Goal: Task Accomplishment & Management: Use online tool/utility

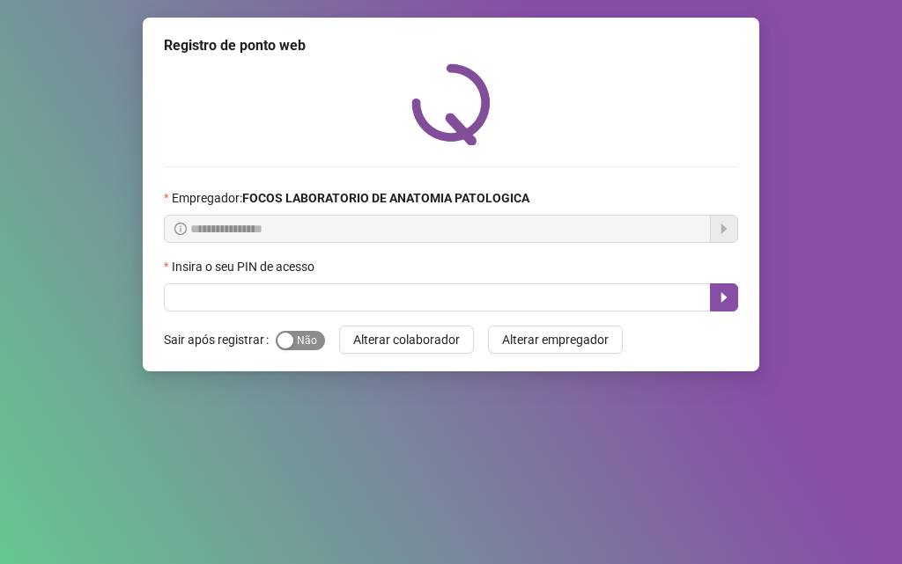
click at [305, 343] on span "Sim Não" at bounding box center [300, 340] width 49 height 19
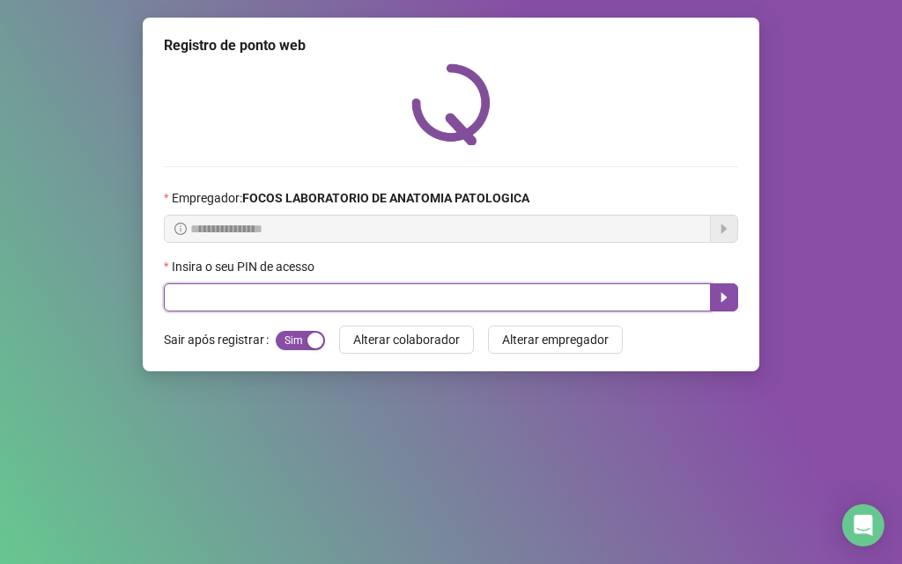
click at [315, 295] on input "text" at bounding box center [437, 298] width 547 height 28
type input "*****"
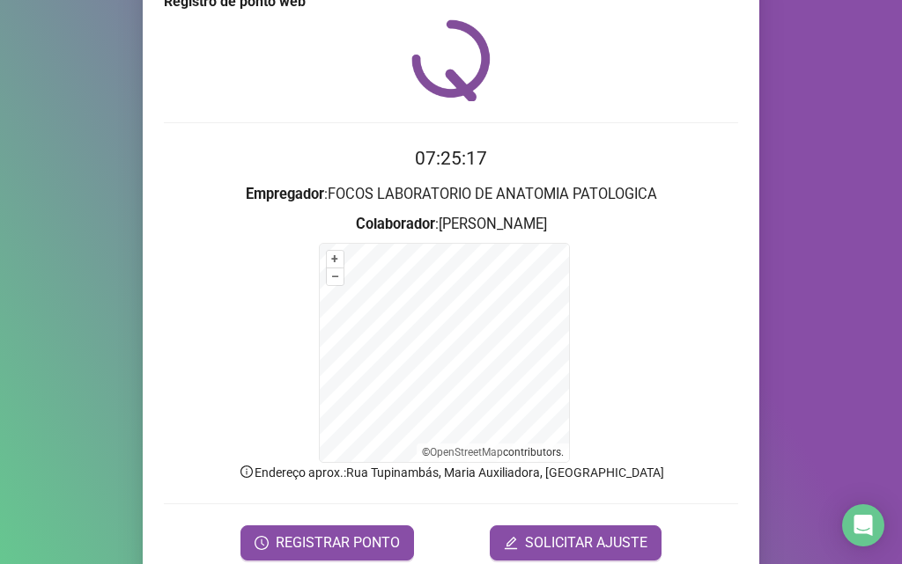
scroll to position [118, 0]
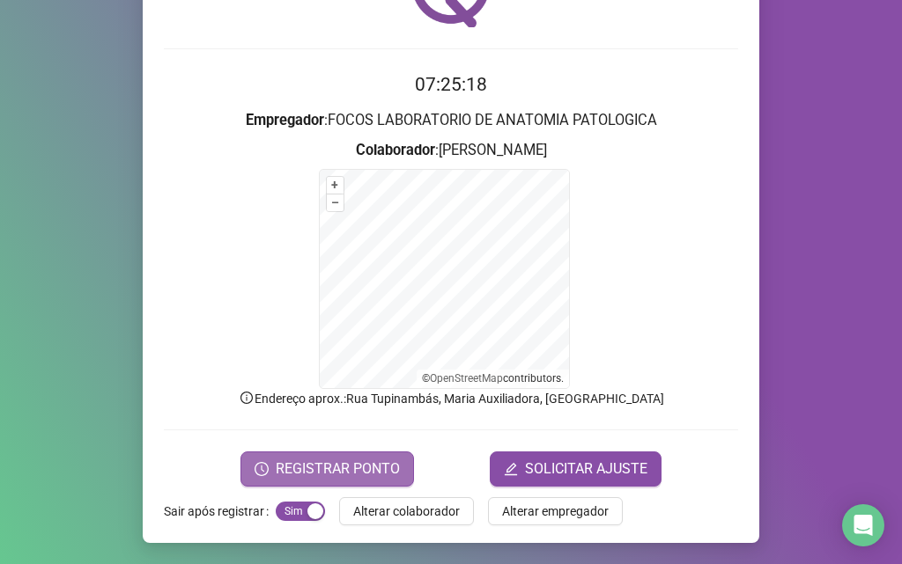
click at [318, 468] on span "REGISTRAR PONTO" at bounding box center [338, 469] width 124 height 21
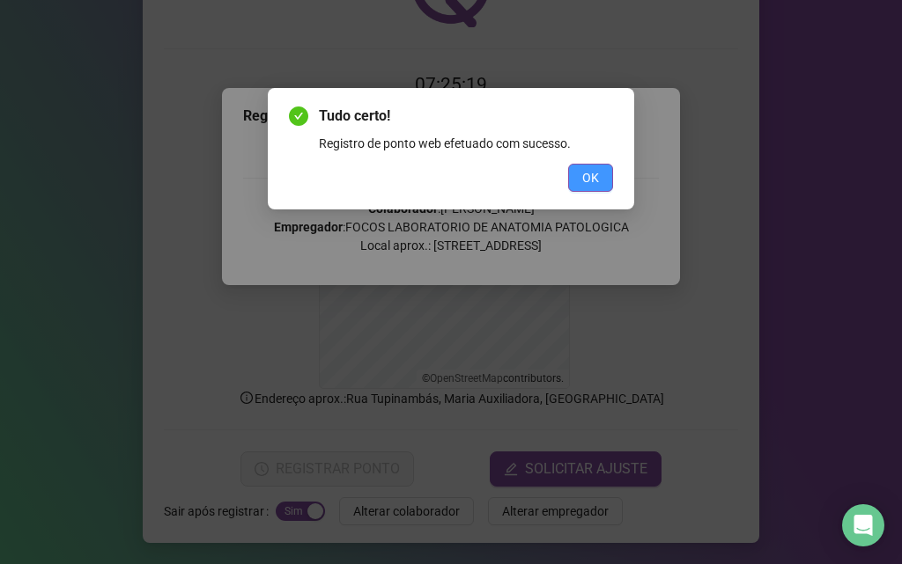
click at [587, 173] on span "OK" at bounding box center [590, 177] width 17 height 19
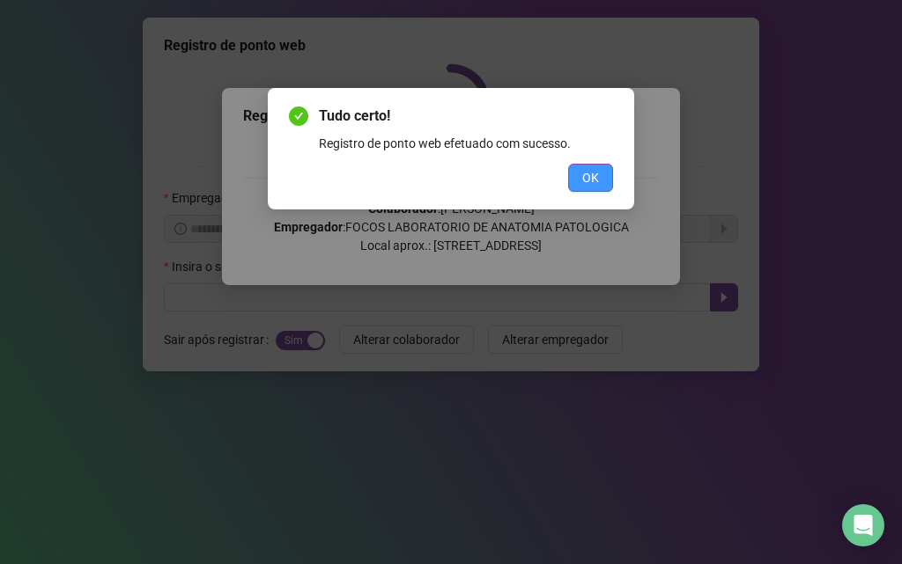
scroll to position [0, 0]
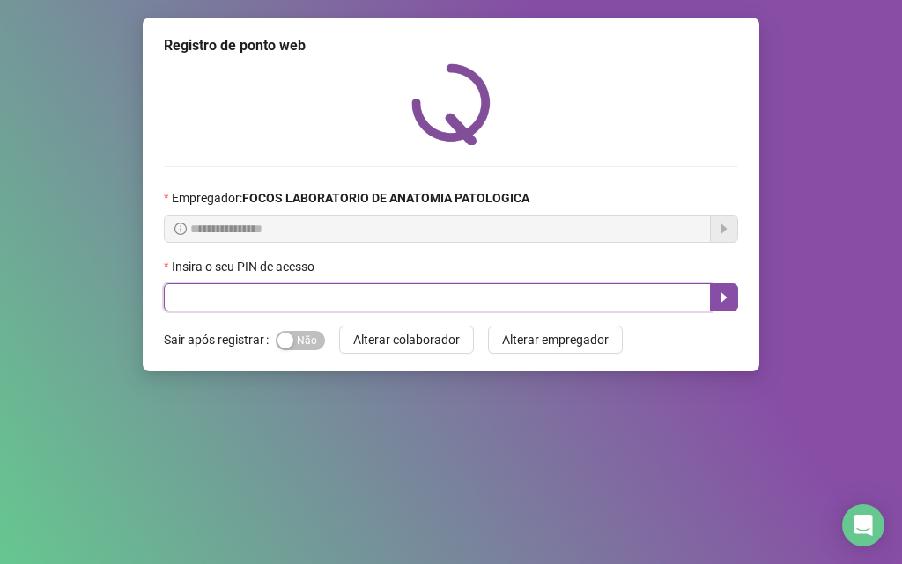
click at [337, 295] on input "text" at bounding box center [437, 298] width 547 height 28
type input "*****"
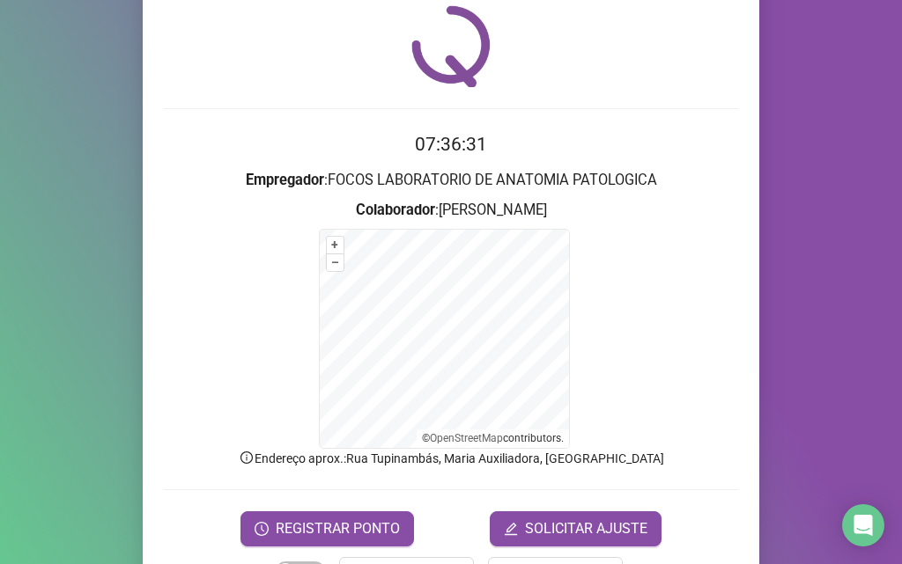
scroll to position [118, 0]
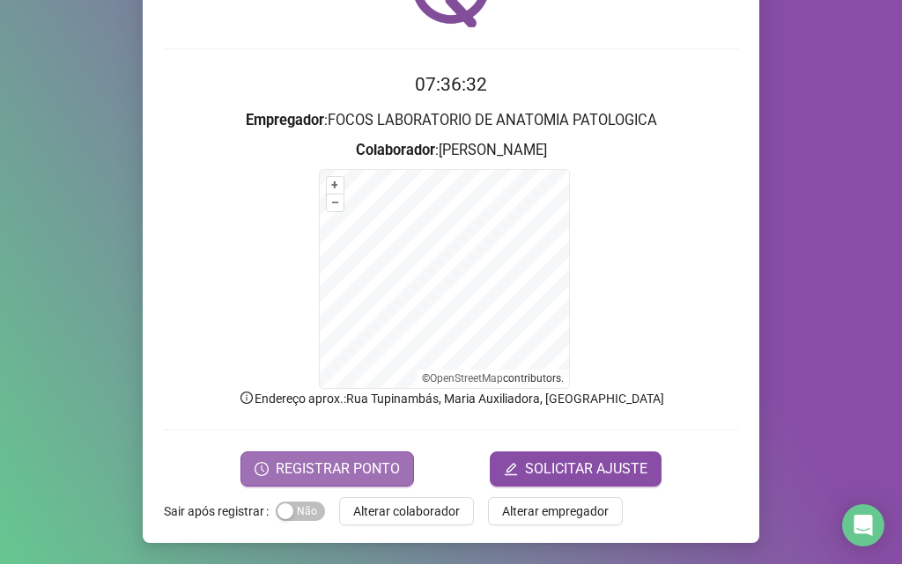
click at [330, 473] on span "REGISTRAR PONTO" at bounding box center [338, 469] width 124 height 21
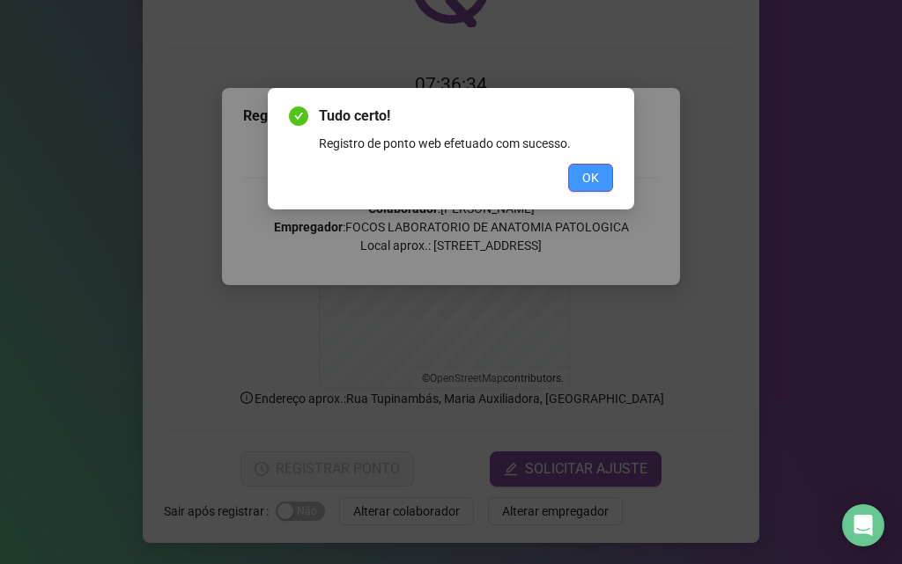
click at [578, 183] on button "OK" at bounding box center [590, 178] width 45 height 28
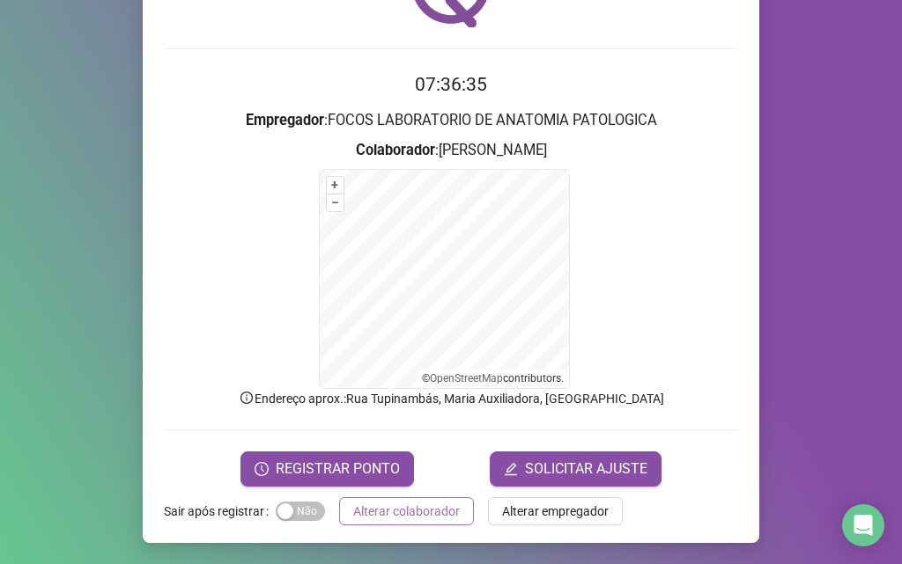
click at [421, 511] on span "Alterar colaborador" at bounding box center [406, 511] width 107 height 19
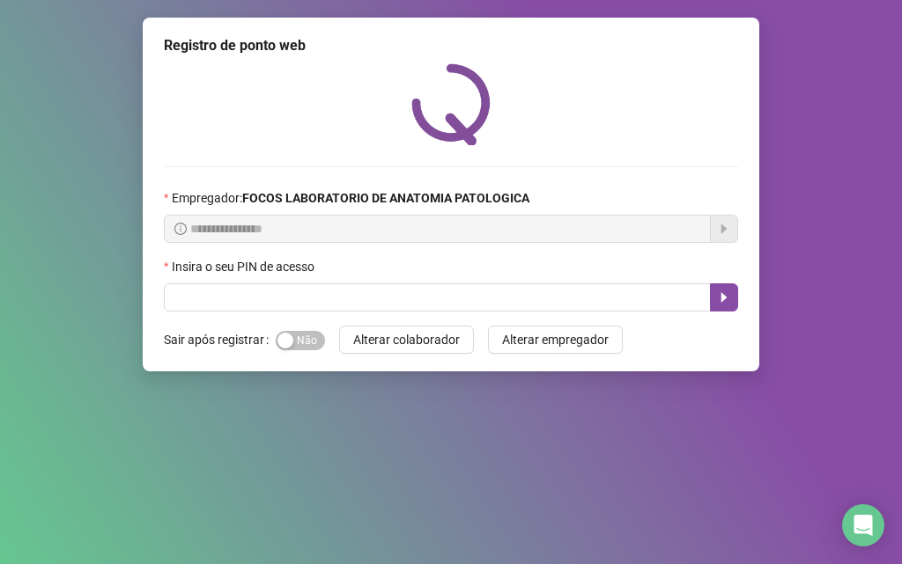
scroll to position [0, 0]
drag, startPoint x: 118, startPoint y: 253, endPoint x: 92, endPoint y: 204, distance: 54.8
click at [95, 214] on div "**********" at bounding box center [451, 282] width 902 height 564
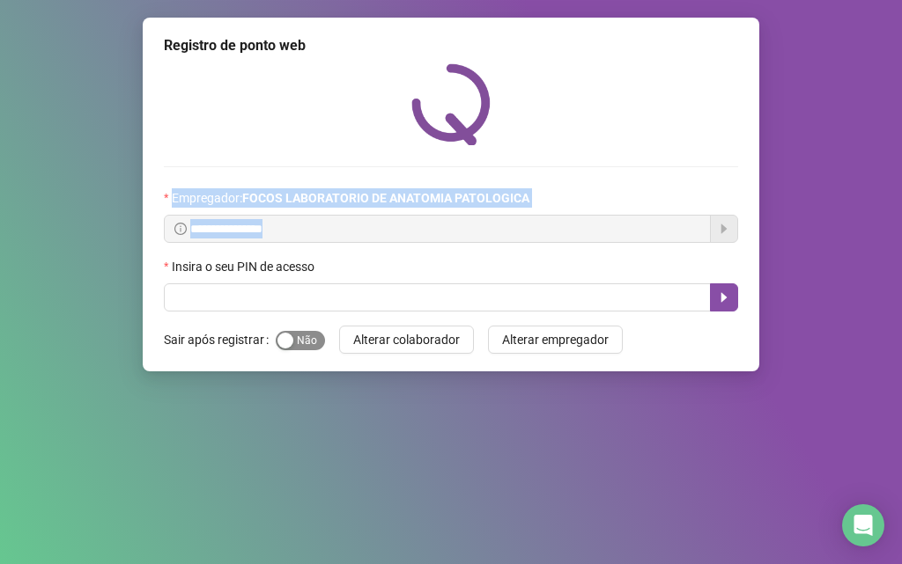
click at [290, 345] on div "button" at bounding box center [285, 341] width 16 height 16
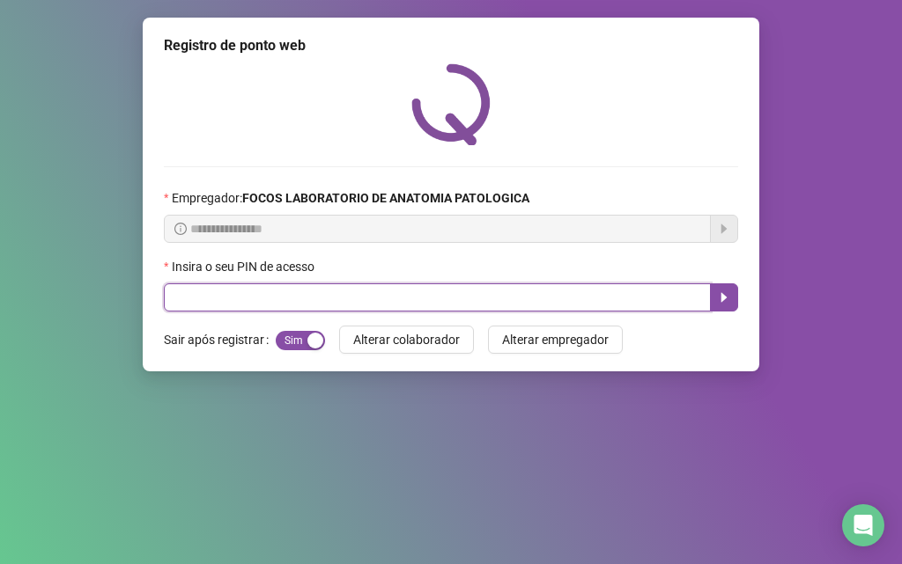
click at [284, 306] on input "text" at bounding box center [437, 298] width 547 height 28
type input "*****"
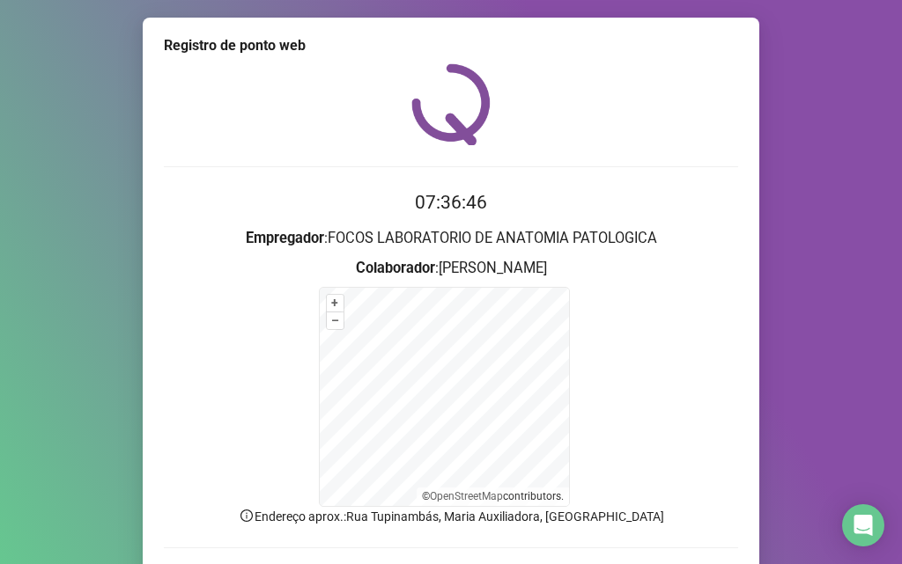
scroll to position [118, 0]
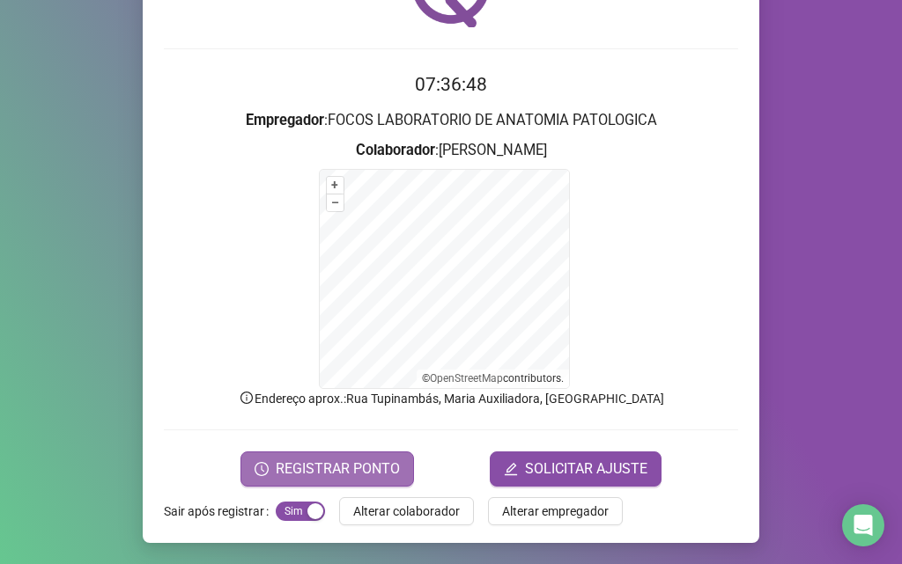
click at [335, 476] on span "REGISTRAR PONTO" at bounding box center [338, 469] width 124 height 21
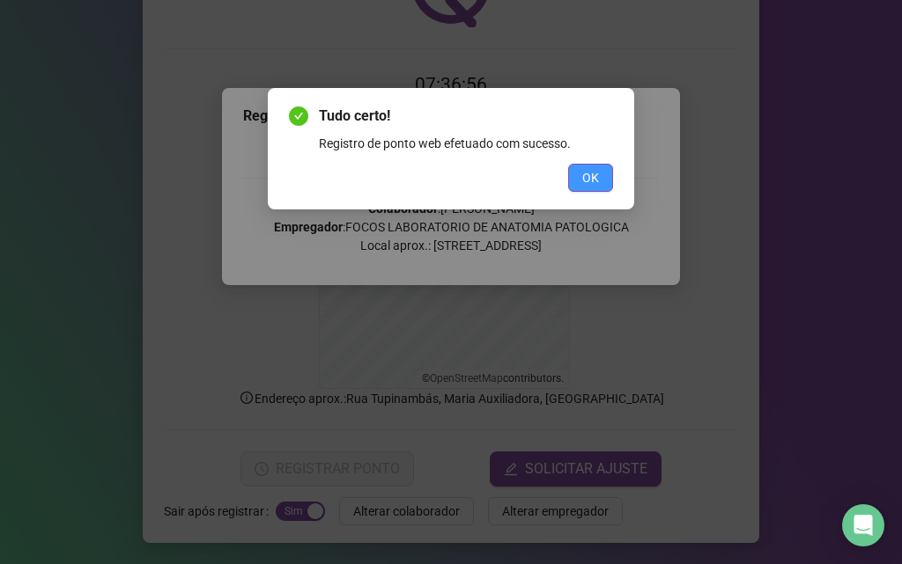
click at [587, 179] on span "OK" at bounding box center [590, 177] width 17 height 19
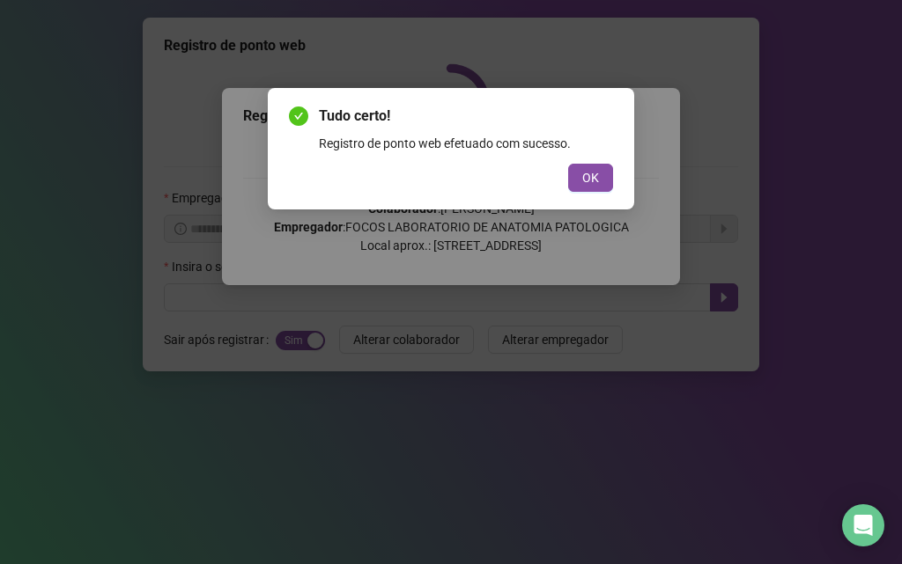
scroll to position [0, 0]
